Goal: Information Seeking & Learning: Learn about a topic

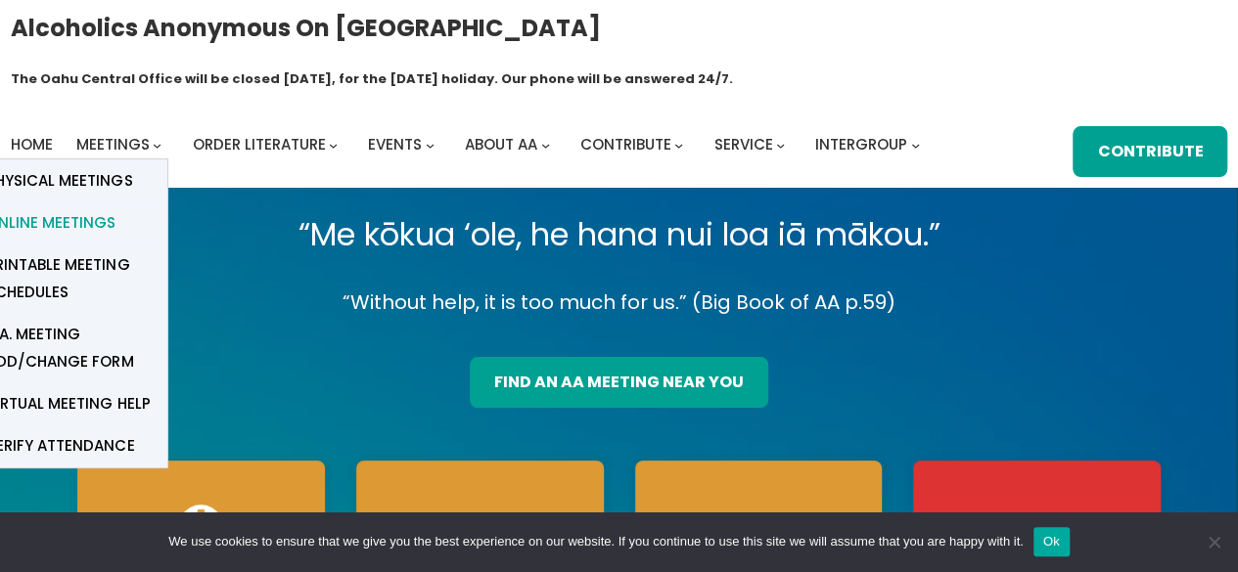
click at [104, 209] on span "Online Meetings" at bounding box center [50, 222] width 129 height 27
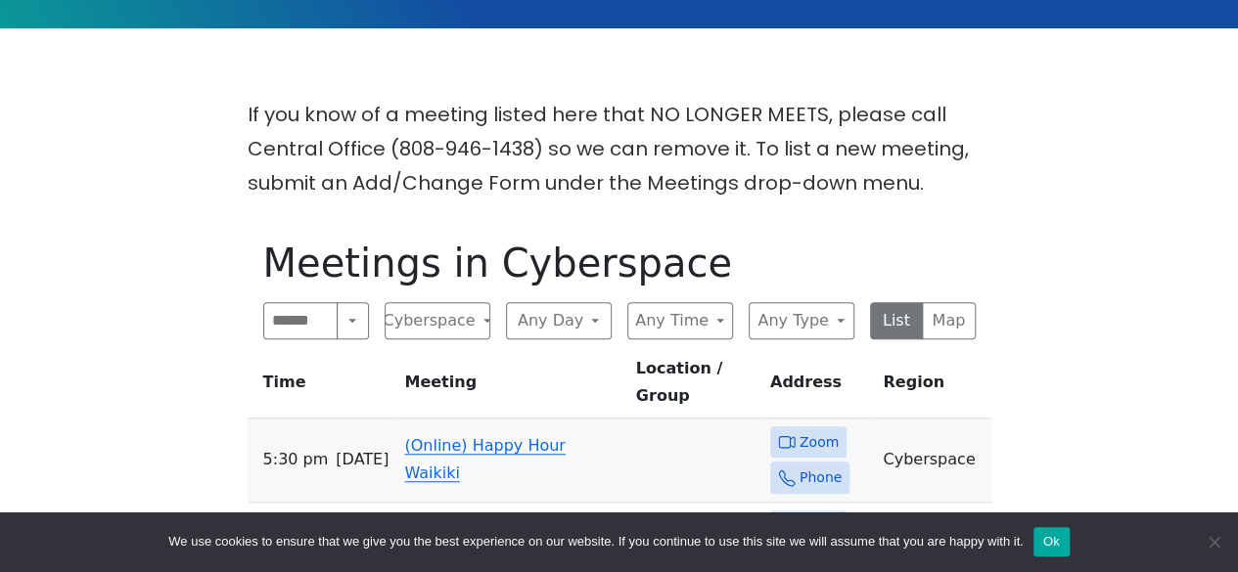
scroll to position [493, 0]
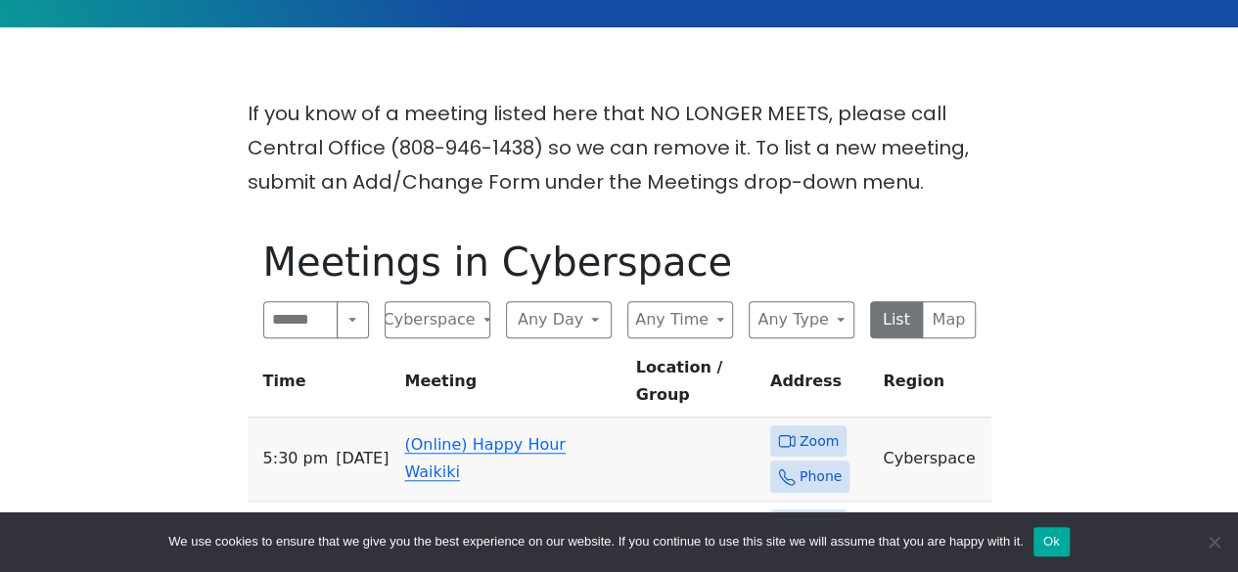
click at [417, 435] on link "(Online) Happy Hour Waikiki" at bounding box center [484, 458] width 160 height 46
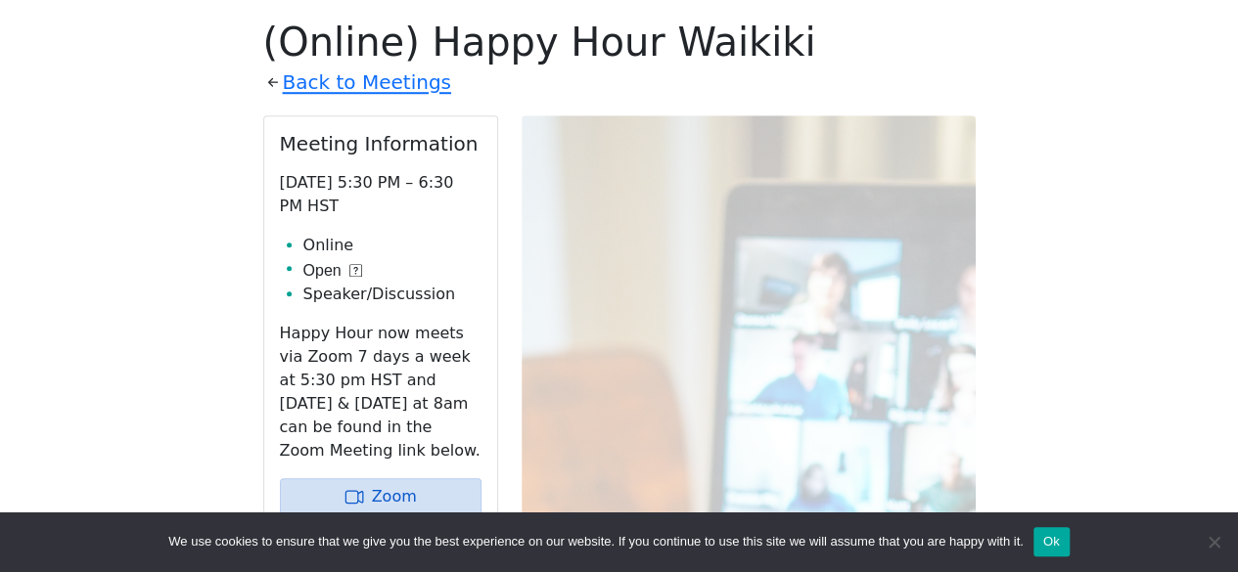
scroll to position [718, 0]
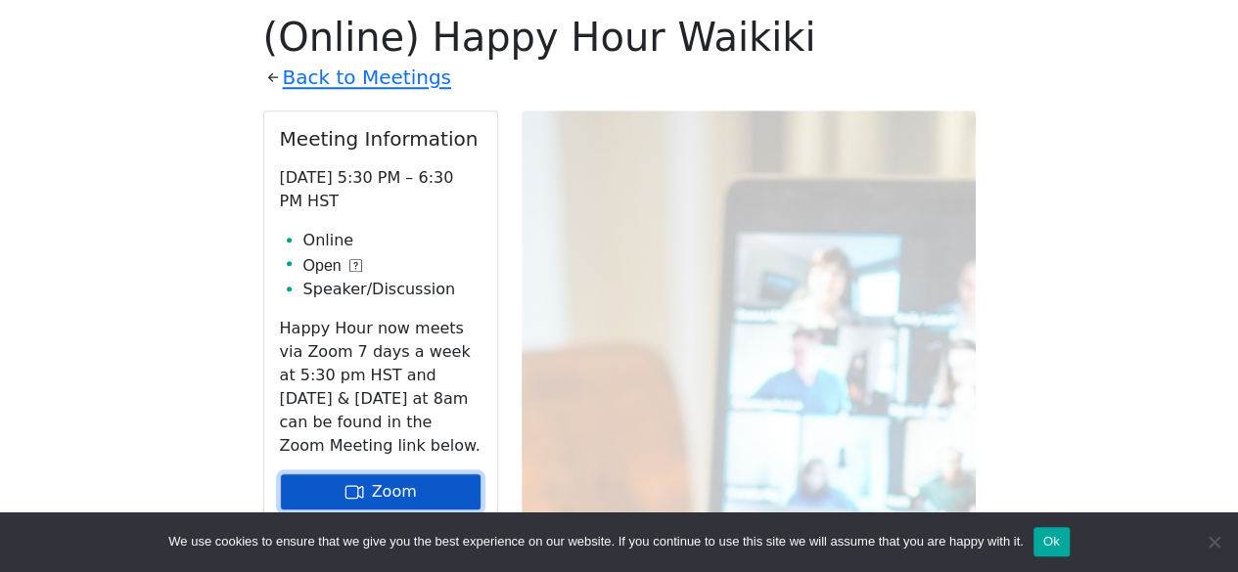
click at [408, 474] on link "Zoom" at bounding box center [381, 492] width 202 height 37
